Goal: Find specific page/section: Find specific page/section

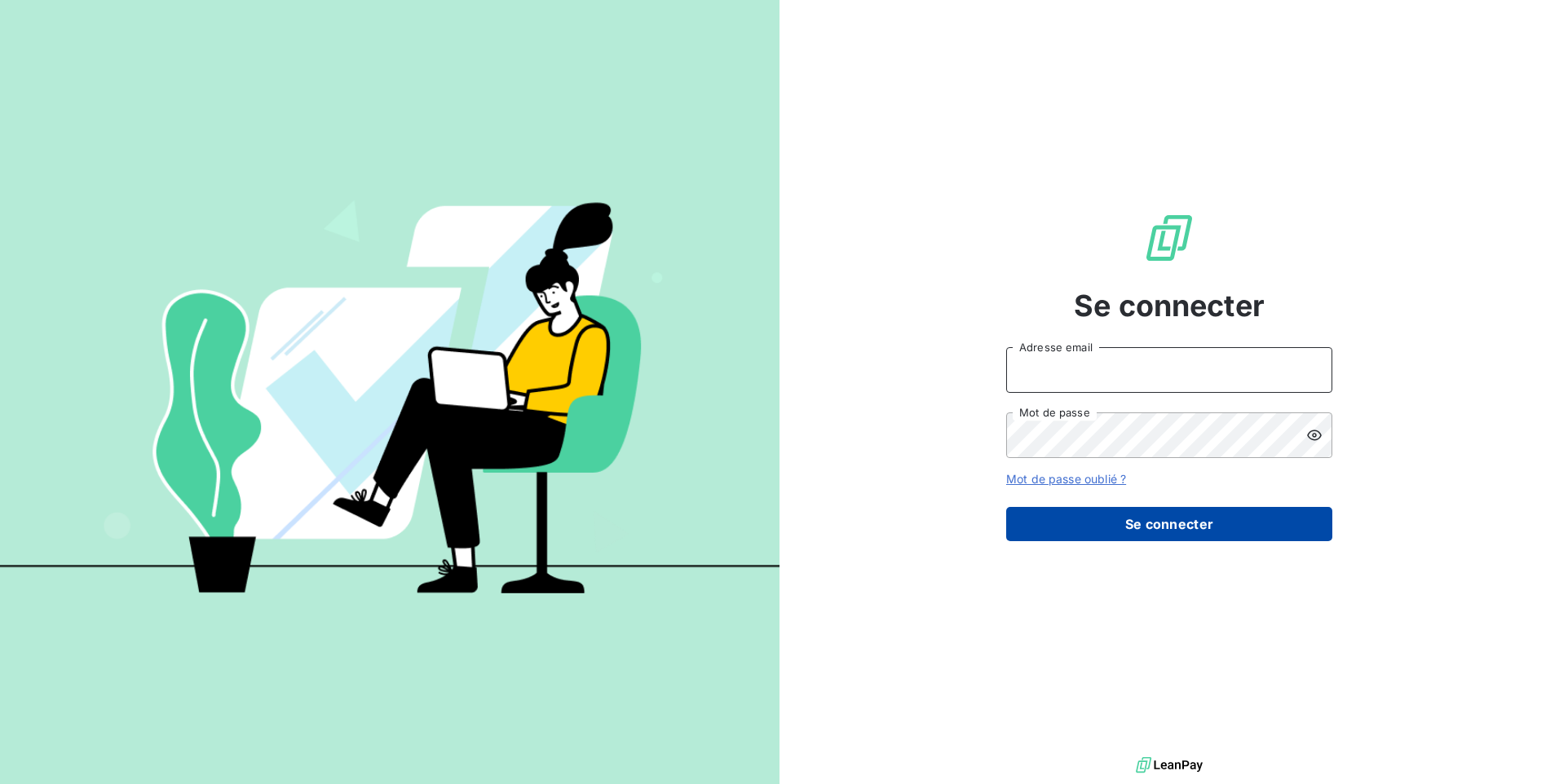
type input "[EMAIL_ADDRESS][DOMAIN_NAME]"
click at [1137, 528] on button "Se connecter" at bounding box center [1169, 524] width 326 height 34
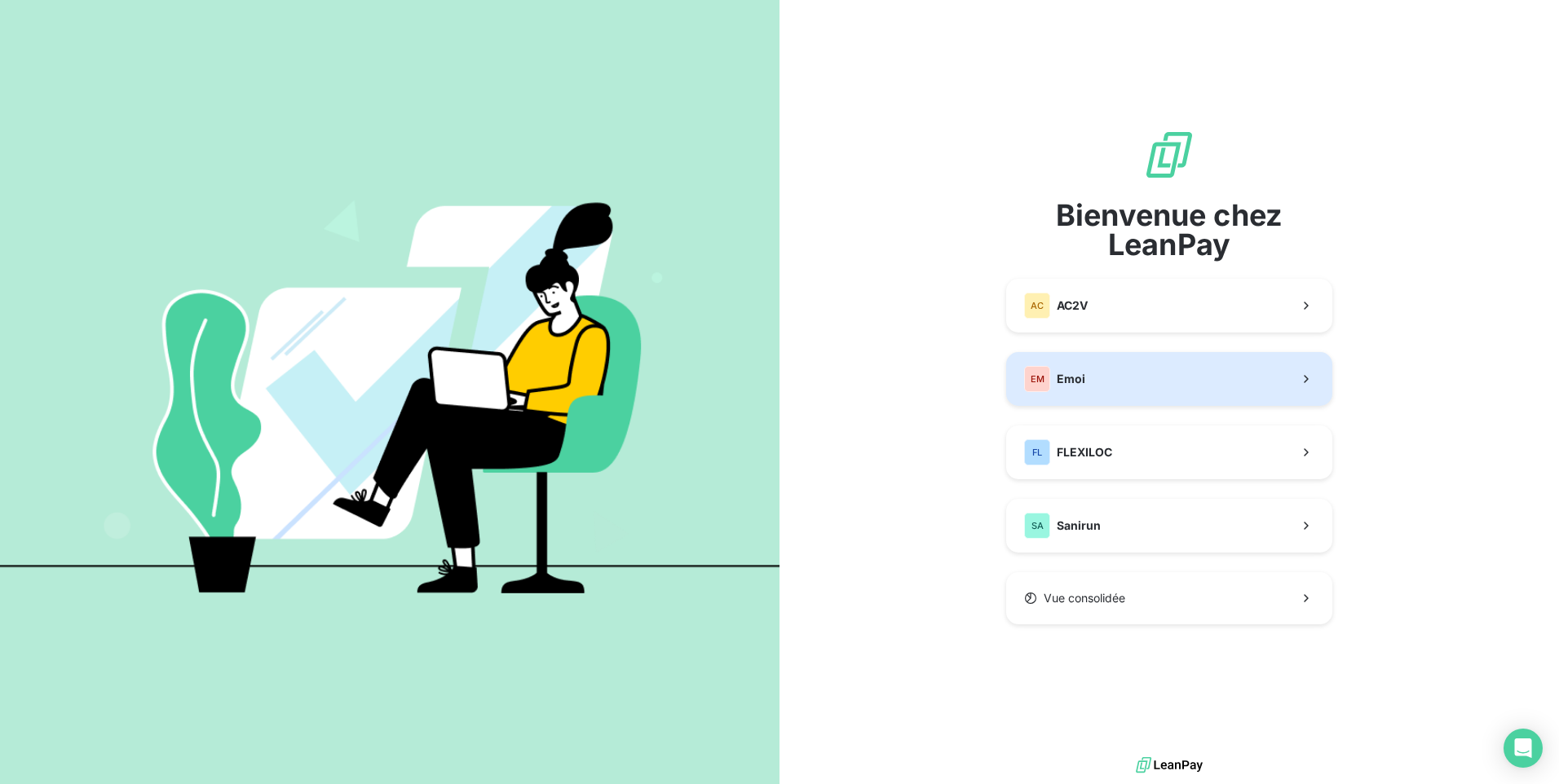
click at [1138, 380] on button "EM Emoi" at bounding box center [1169, 379] width 326 height 54
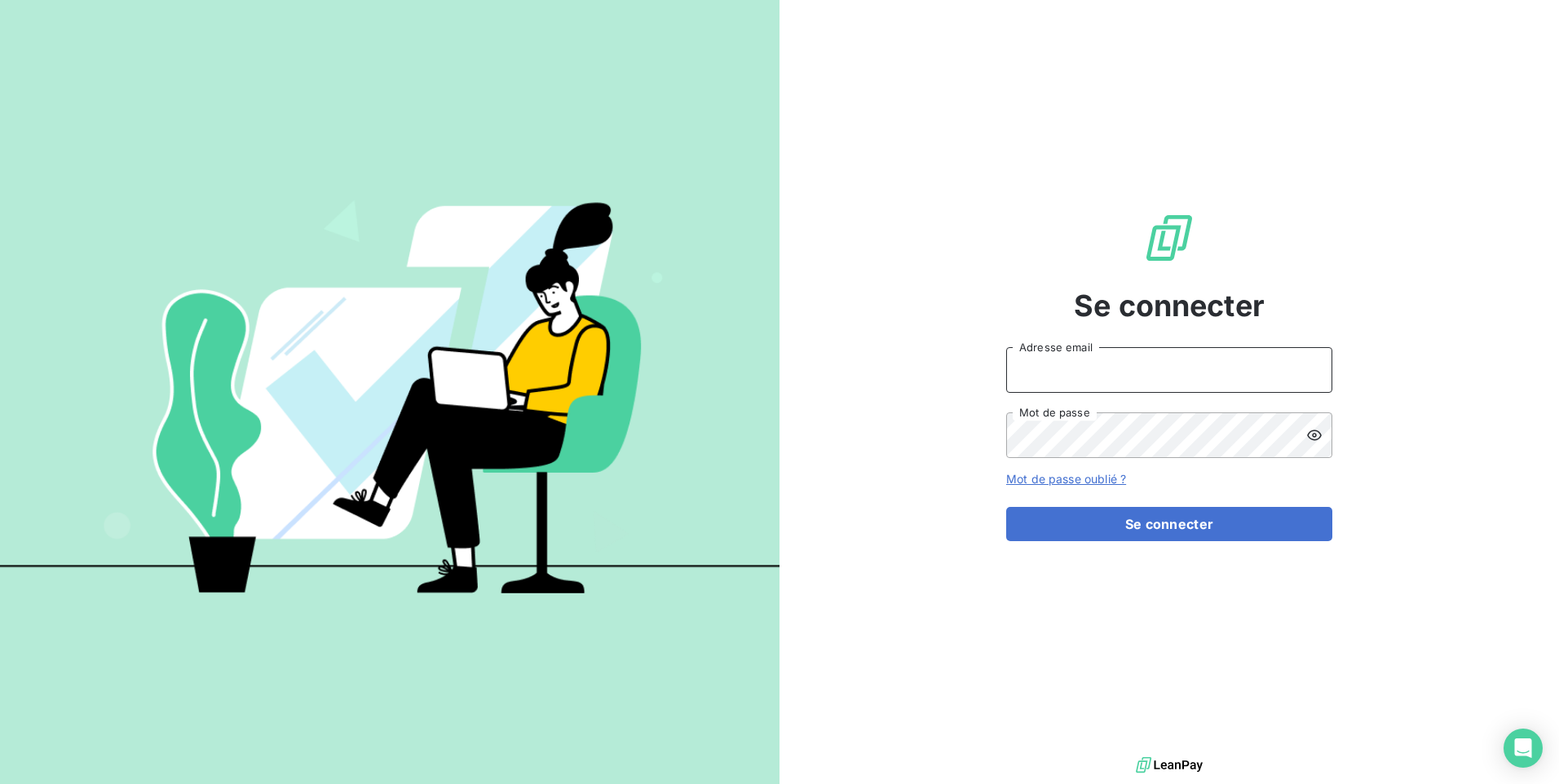
type input "[EMAIL_ADDRESS][DOMAIN_NAME]"
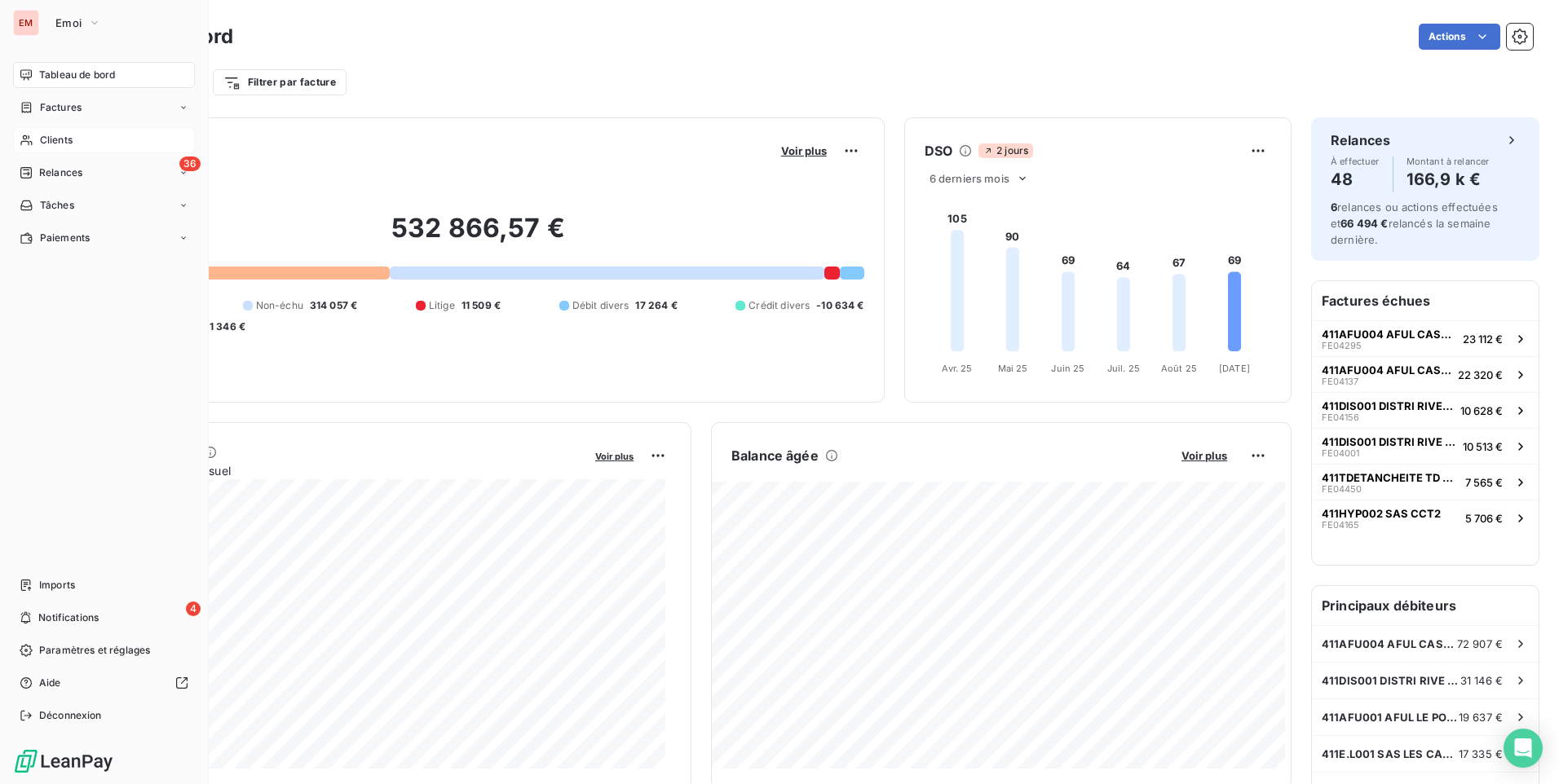
click at [53, 136] on span "Clients" at bounding box center [56, 140] width 33 height 15
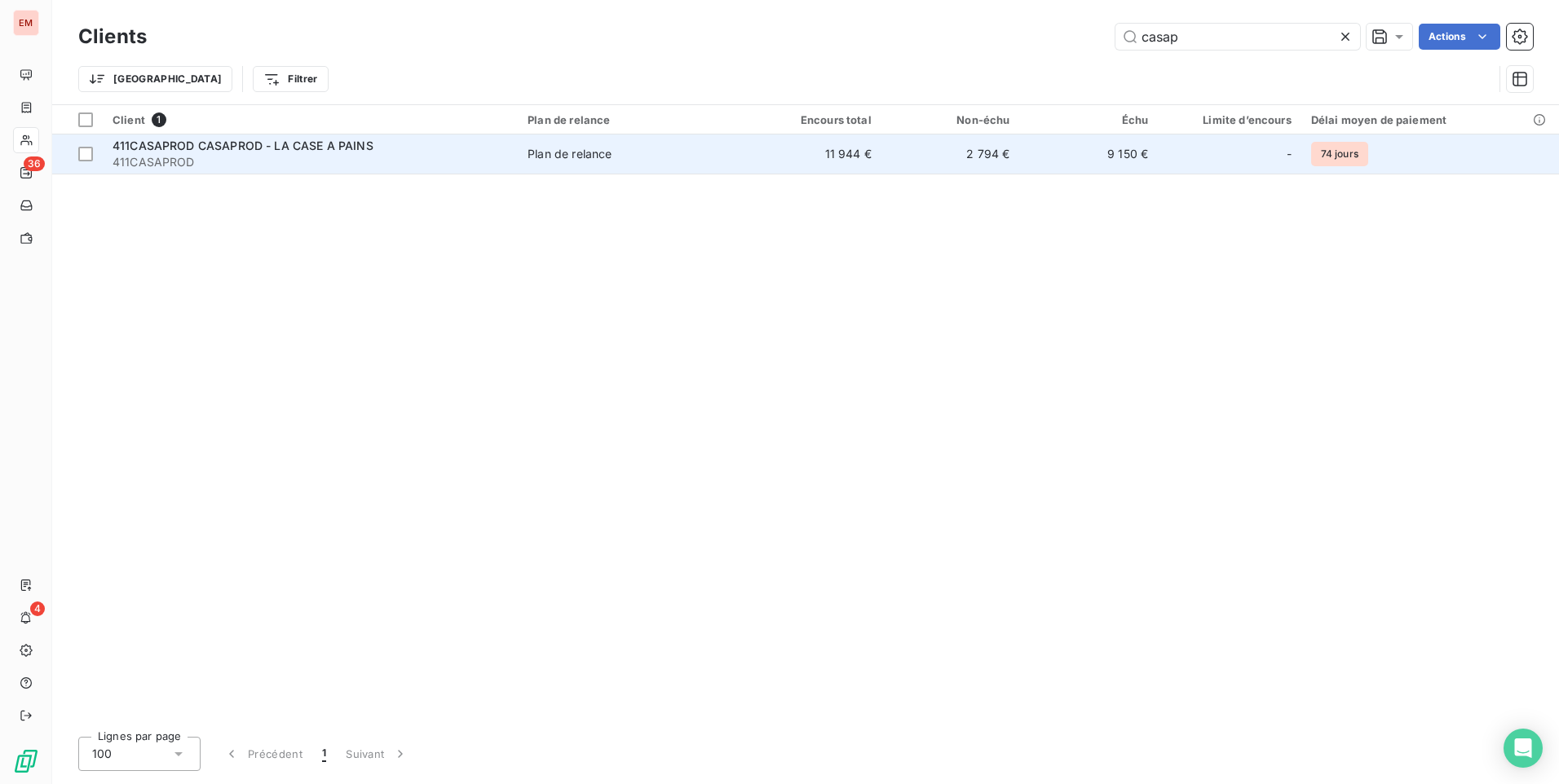
type input "casap"
click at [185, 144] on span "411CASAPROD CASAPROD - LA CASE A PAINS" at bounding box center [243, 145] width 261 height 14
